Goal: Entertainment & Leisure: Consume media (video, audio)

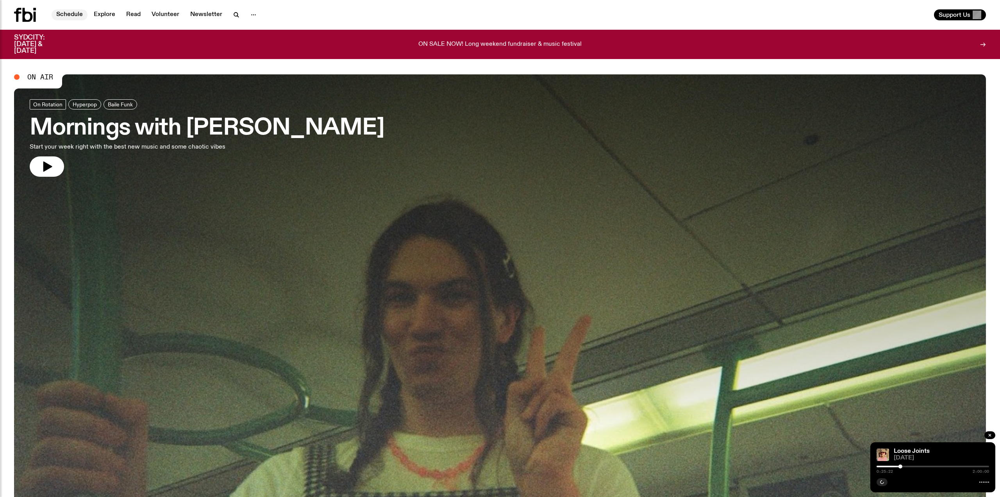
click at [79, 16] on link "Schedule" at bounding box center [70, 14] width 36 height 11
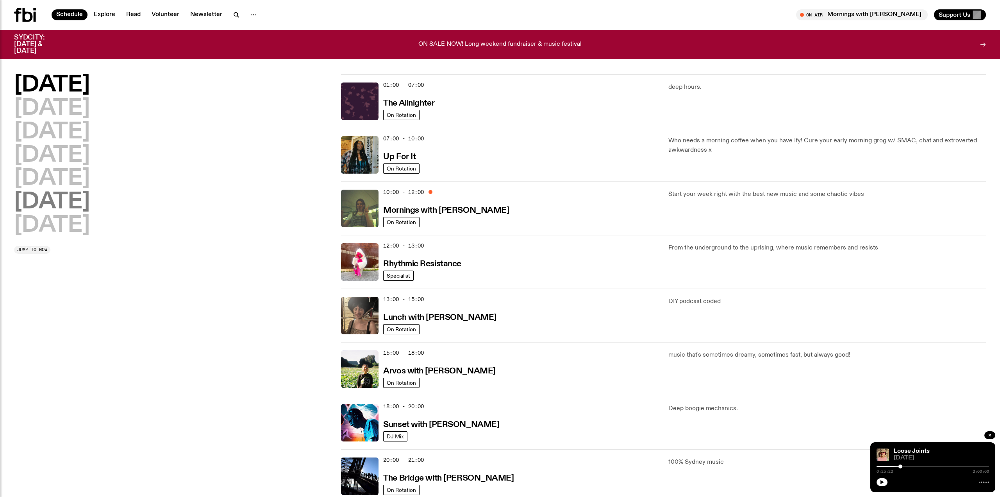
click at [78, 201] on h2 "Saturday" at bounding box center [52, 202] width 76 height 22
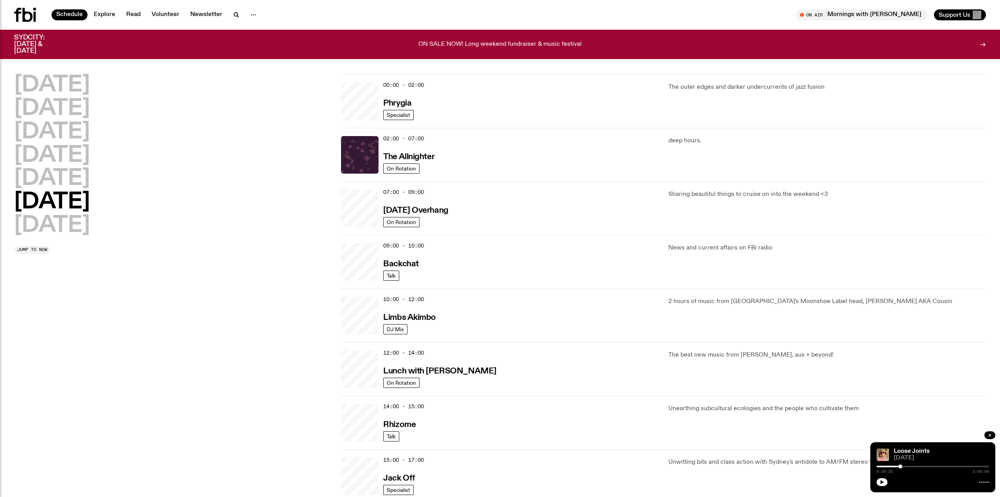
scroll to position [22, 0]
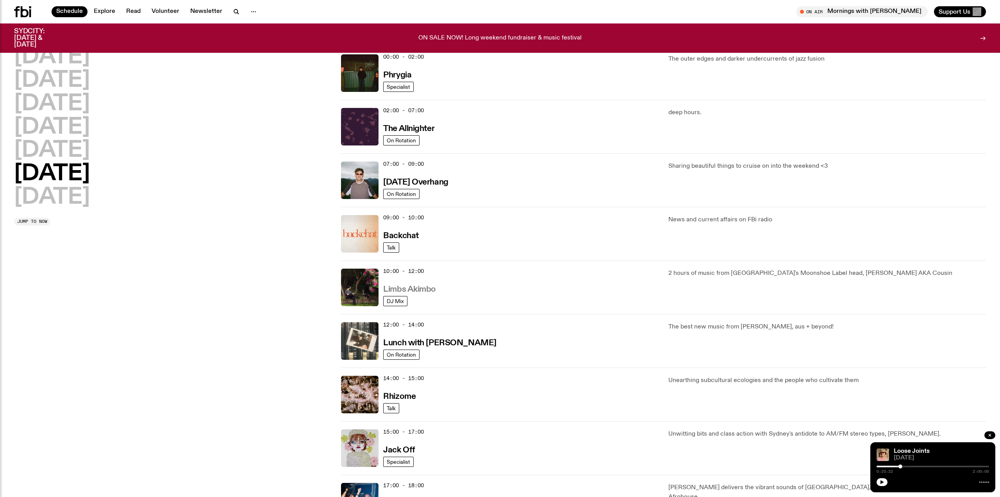
click at [416, 287] on h3 "Limbs Akimbo" at bounding box center [409, 289] width 53 height 8
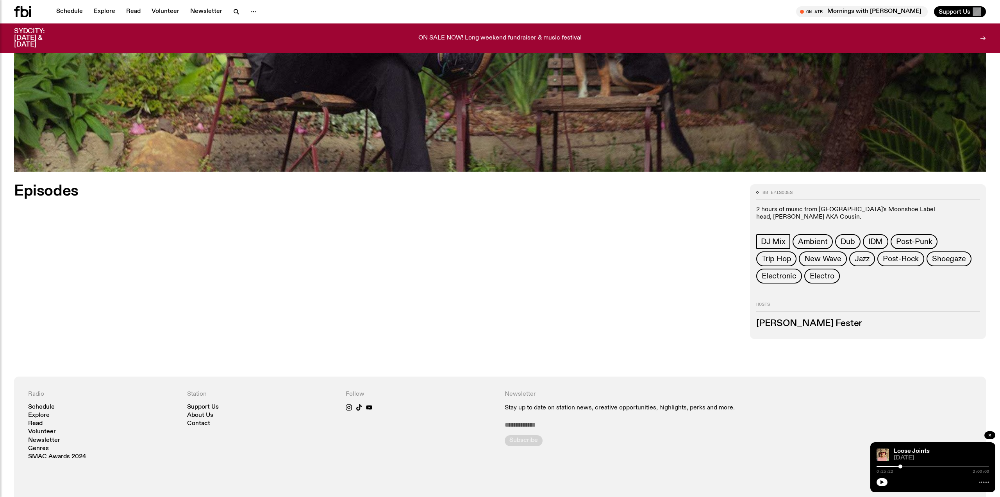
scroll to position [423, 0]
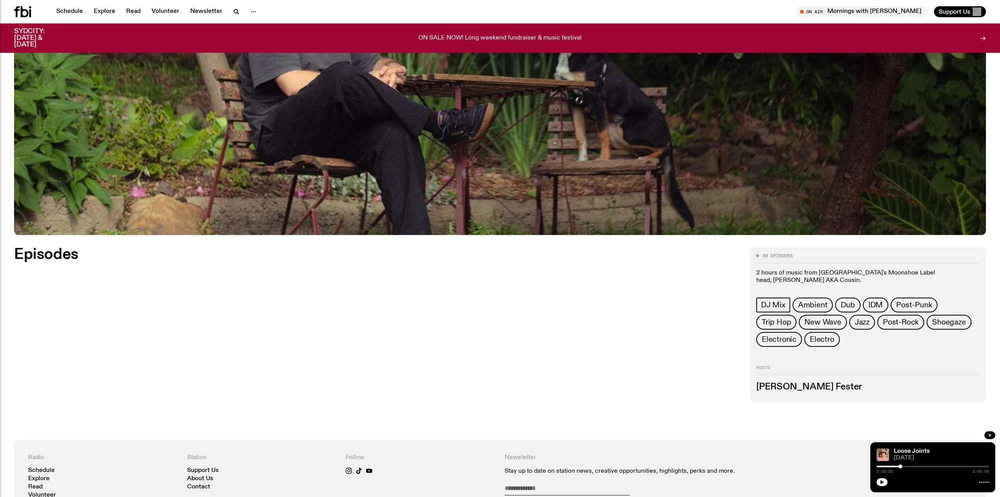
click at [35, 245] on section "88 episodes 2 hours of music from Sydney's Moonshoe Label head, Jackson Fester …" at bounding box center [500, 337] width 1000 height 205
click at [41, 256] on h2 "Episodes" at bounding box center [336, 254] width 645 height 14
click at [105, 325] on div "Episodes Load more" at bounding box center [377, 324] width 727 height 155
click at [993, 438] on button "button" at bounding box center [990, 435] width 11 height 8
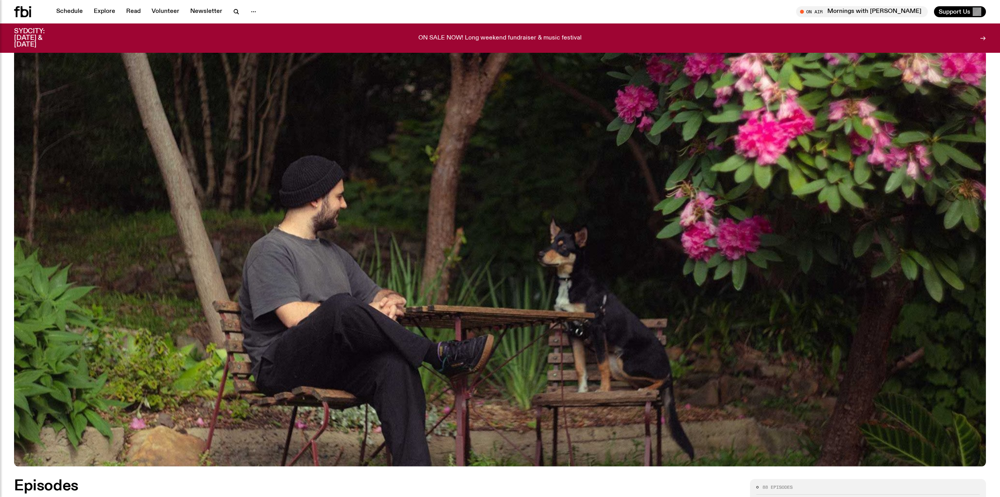
scroll to position [336, 0]
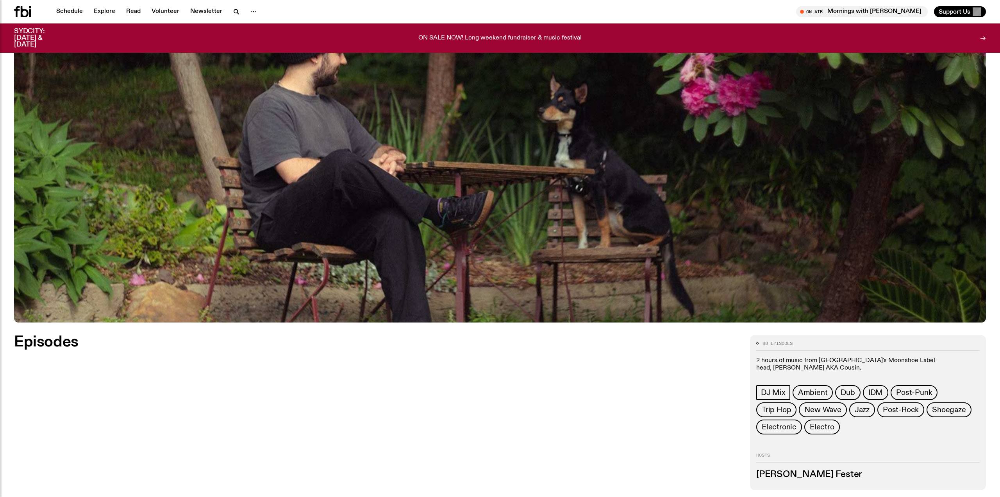
click at [784, 345] on span "88 episodes" at bounding box center [778, 343] width 30 height 4
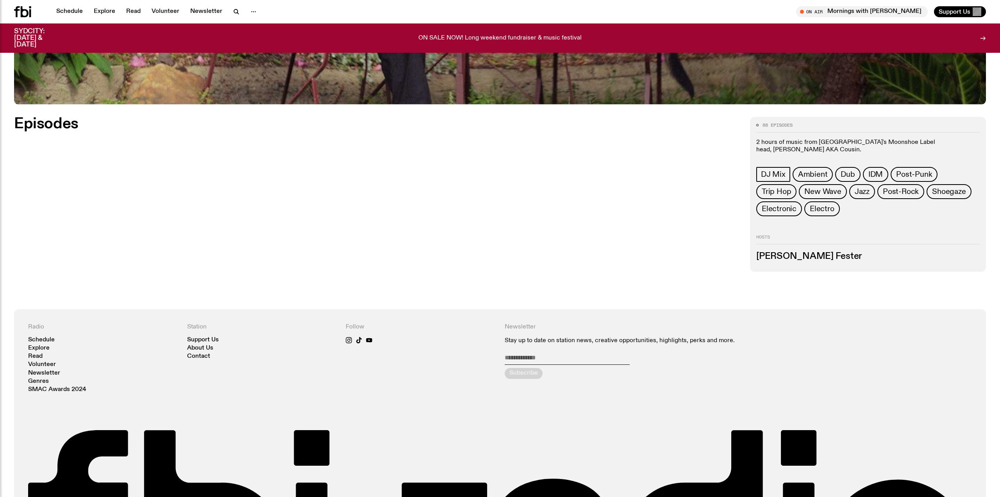
scroll to position [554, 0]
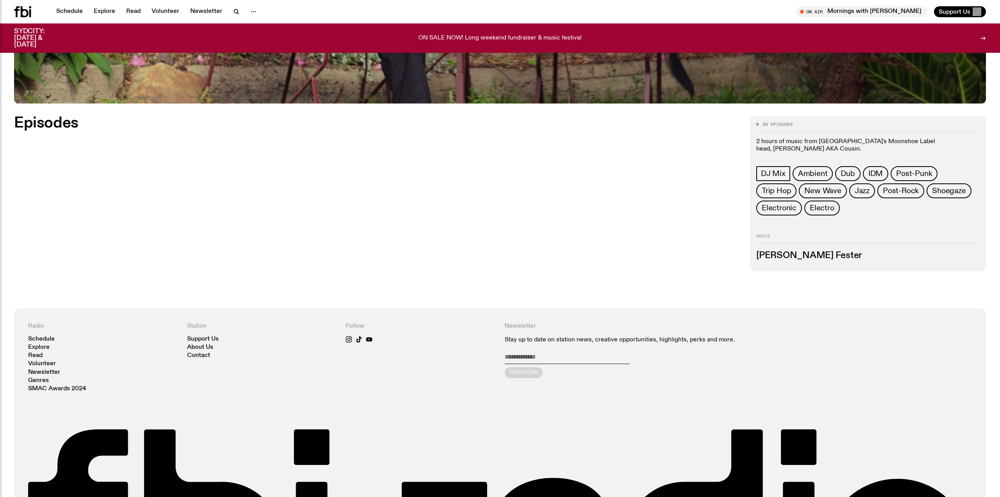
click at [779, 253] on h3 "[PERSON_NAME] Fester" at bounding box center [867, 255] width 223 height 9
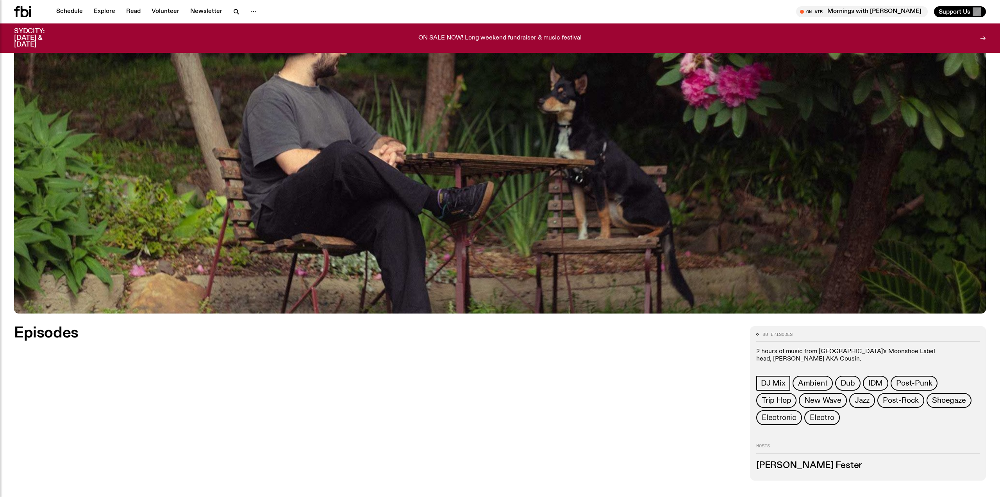
scroll to position [345, 0]
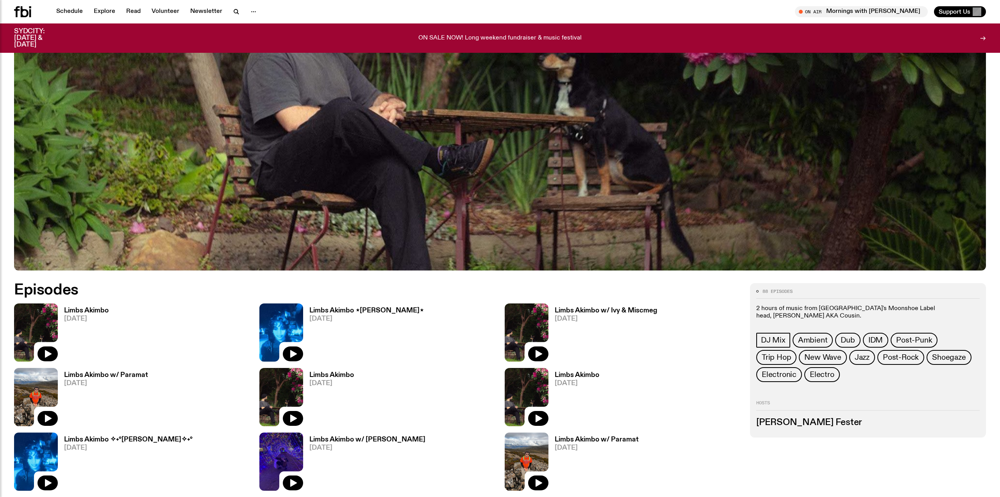
scroll to position [388, 0]
click at [43, 353] on icon "button" at bounding box center [47, 353] width 9 height 9
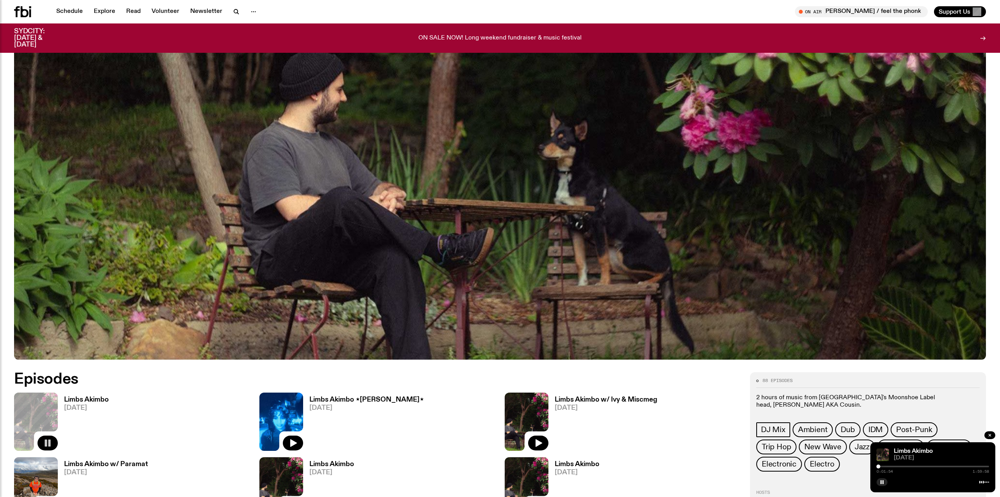
scroll to position [298, 0]
click at [96, 399] on h3 "Limbs Akimbo" at bounding box center [86, 400] width 45 height 7
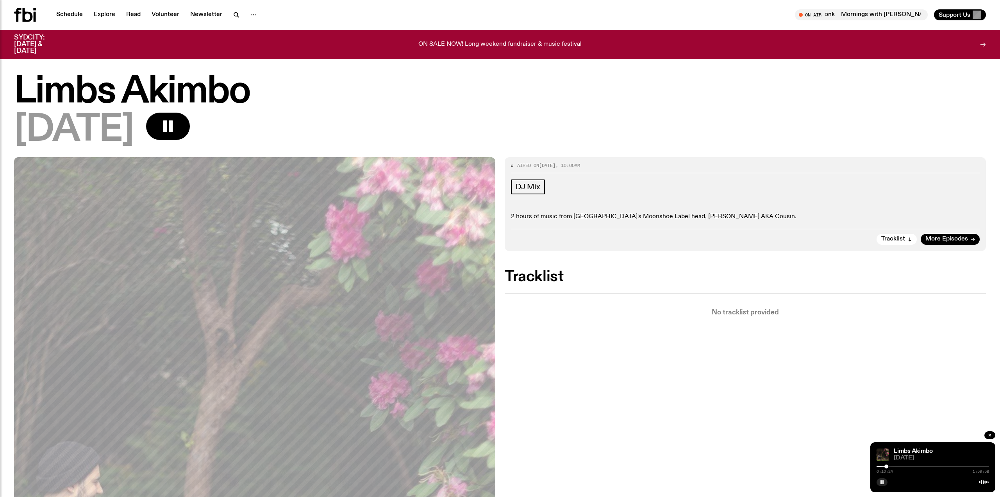
drag, startPoint x: 883, startPoint y: 467, endPoint x: 888, endPoint y: 467, distance: 4.3
click at [887, 467] on div at bounding box center [887, 466] width 4 height 4
